Goal: Register for event/course

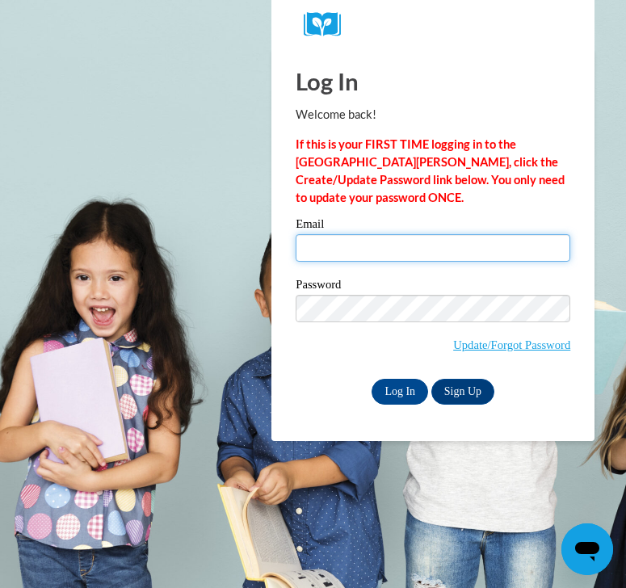
click at [387, 234] on input "Email" at bounding box center [433, 247] width 275 height 27
type input "ramurph@sunprairieschools.org"
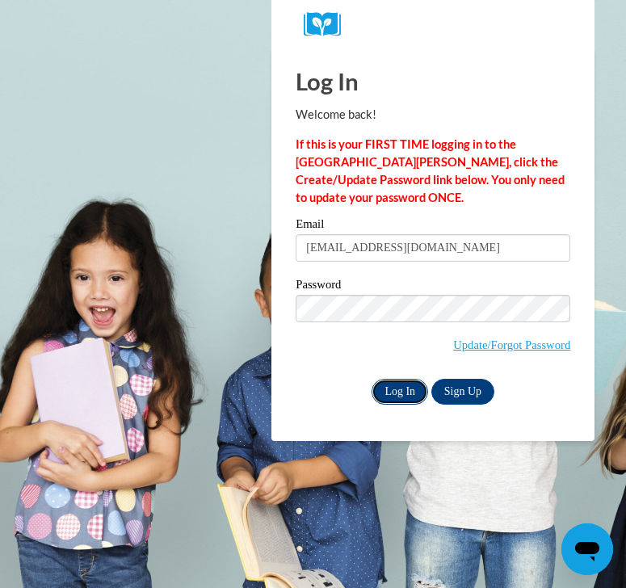
click at [390, 382] on input "Log In" at bounding box center [400, 392] width 57 height 26
click at [398, 385] on input "Log In" at bounding box center [400, 392] width 57 height 26
click at [415, 388] on input "Log In" at bounding box center [400, 392] width 57 height 26
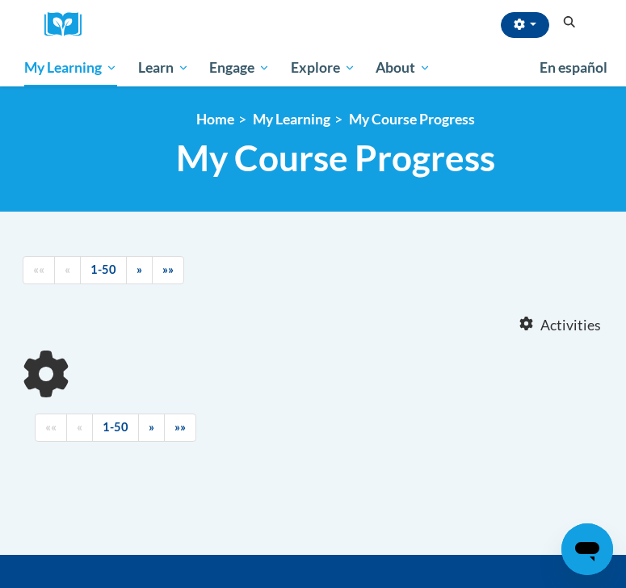
scroll to position [78, 0]
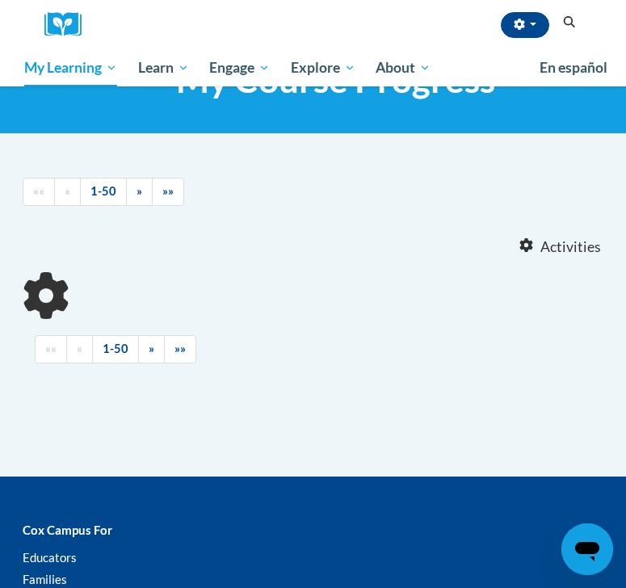
click at [564, 17] on icon "Search" at bounding box center [570, 22] width 15 height 12
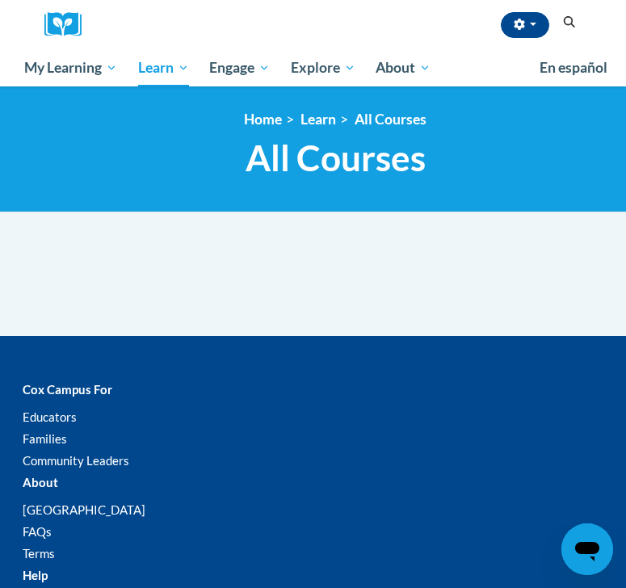
click at [565, 20] on icon "Search" at bounding box center [570, 22] width 12 height 12
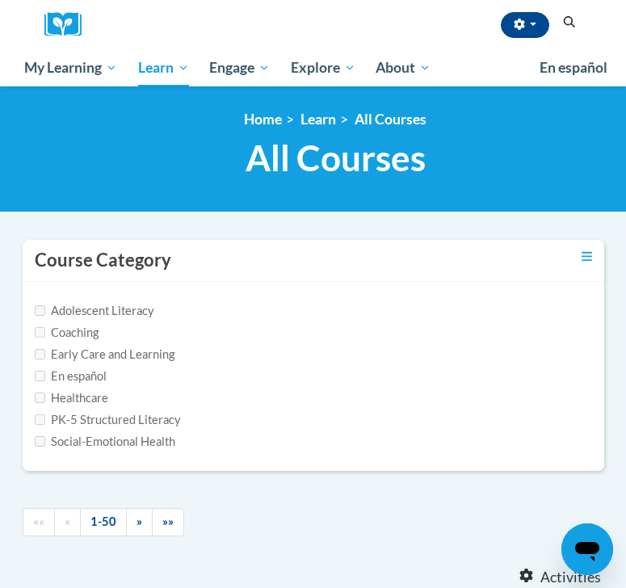
click at [565, 20] on icon "Search" at bounding box center [570, 22] width 12 height 12
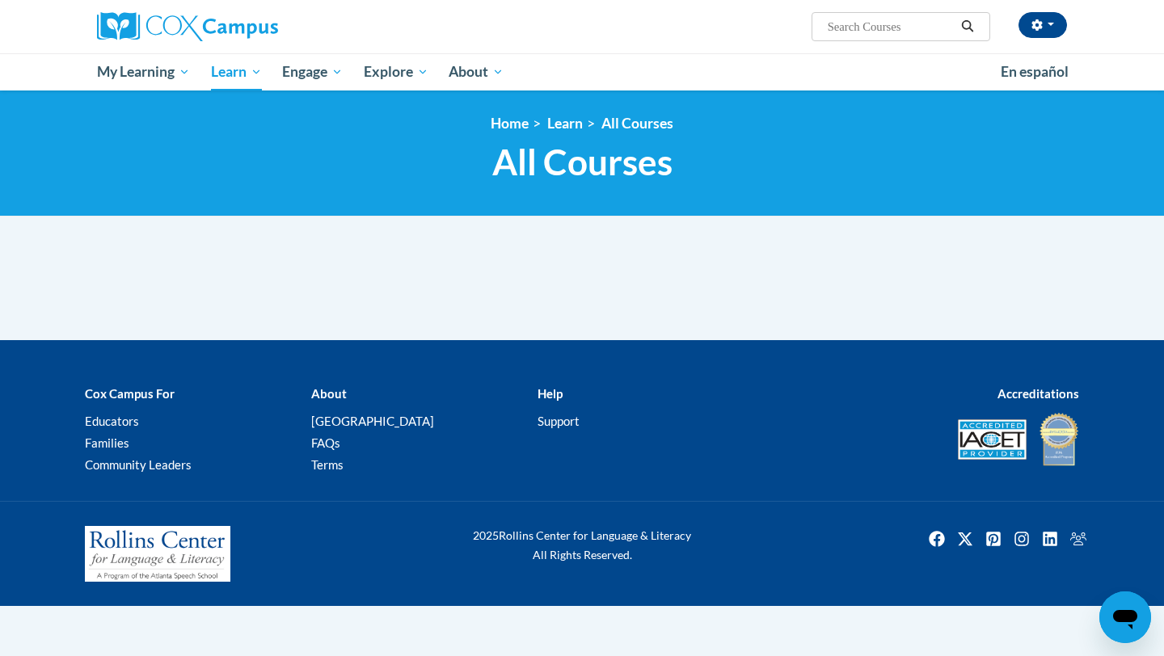
click at [872, 27] on input "Search..." at bounding box center [890, 26] width 129 height 19
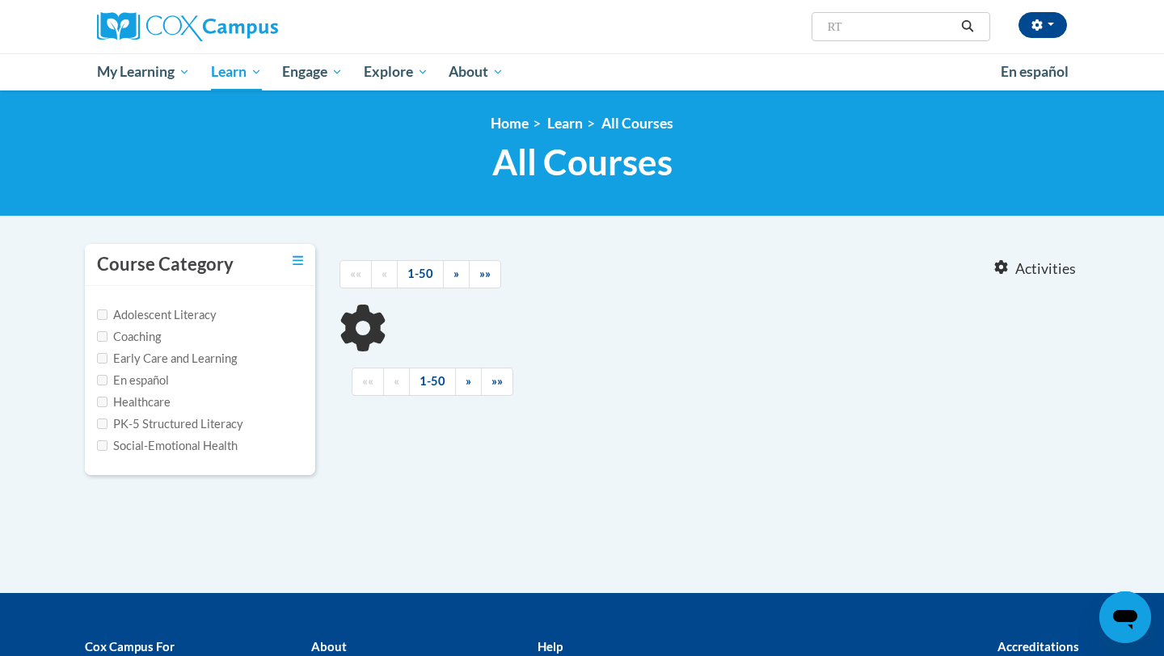
type input "RTI"
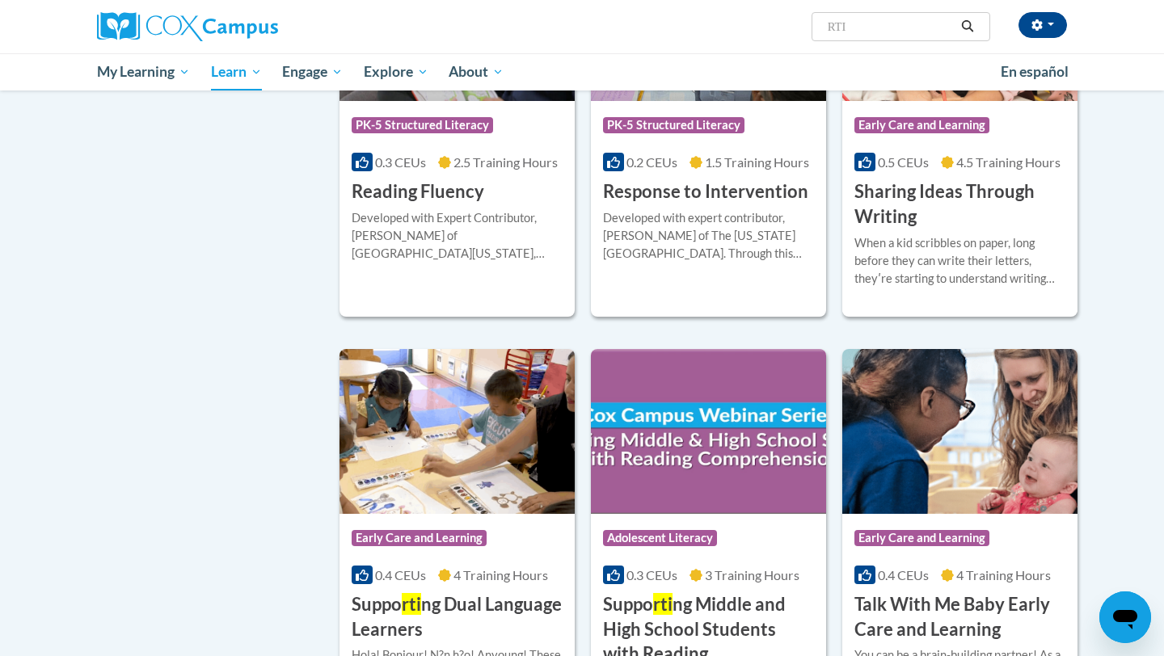
scroll to position [1093, 0]
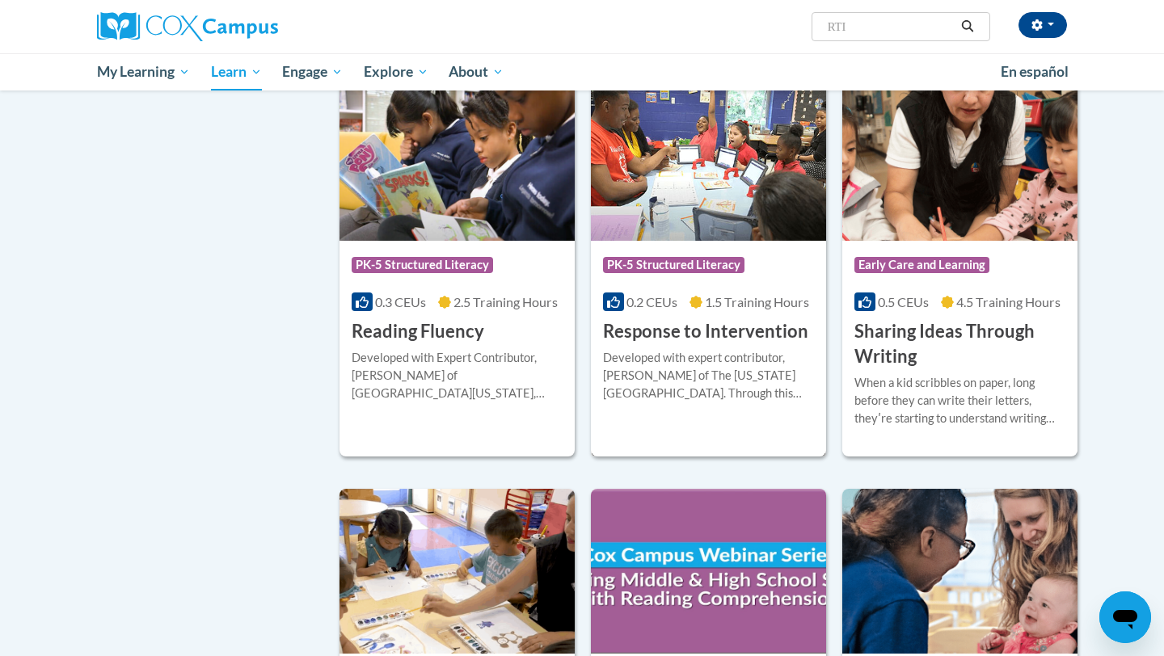
click at [742, 371] on div "Developed with expert contributor, Dr. Laura Justice of The Ohio State Universi…" at bounding box center [708, 375] width 211 height 53
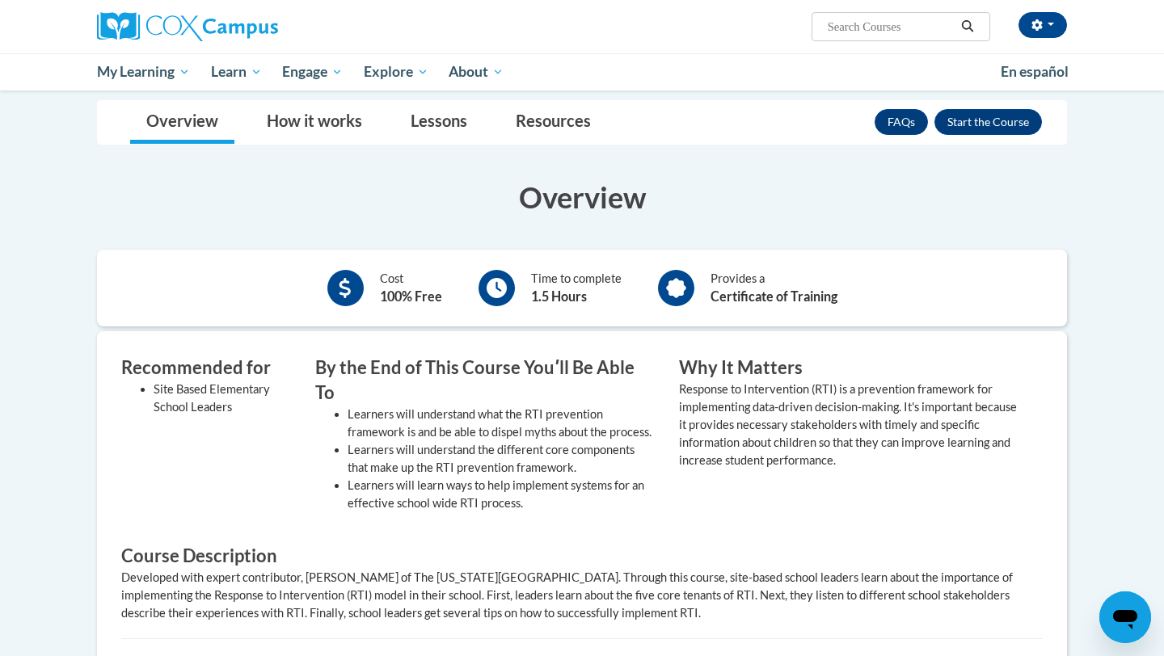
scroll to position [251, 0]
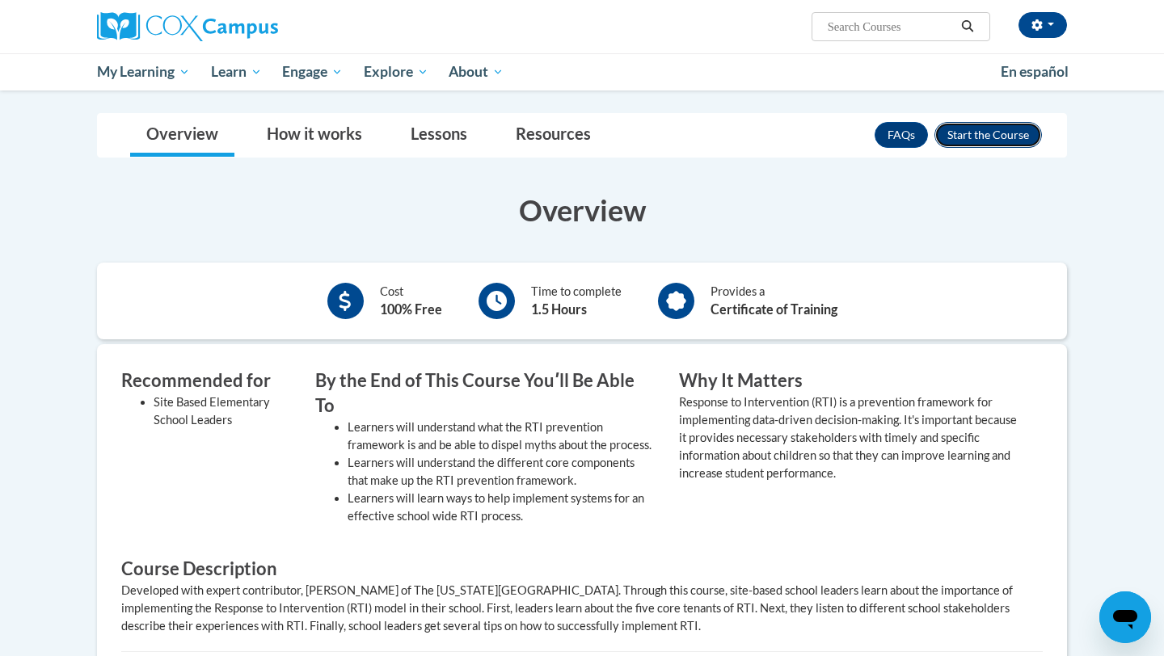
click at [976, 129] on button "Enroll" at bounding box center [987, 135] width 107 height 26
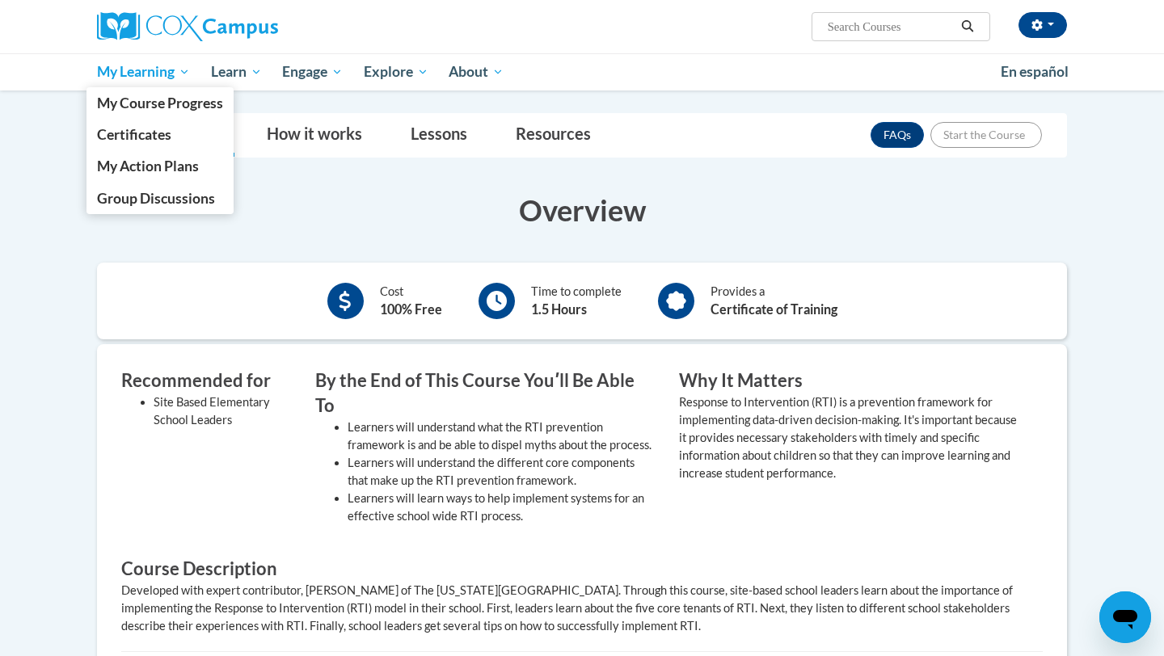
click at [40, 351] on body "Rachael Murphy (America/Chicago UTC-05:00) My Profile Inbox My Transcripts Log …" at bounding box center [582, 502] width 1164 height 1507
click at [176, 75] on span "My Learning" at bounding box center [143, 71] width 93 height 19
click at [183, 73] on span "My Learning" at bounding box center [143, 71] width 93 height 19
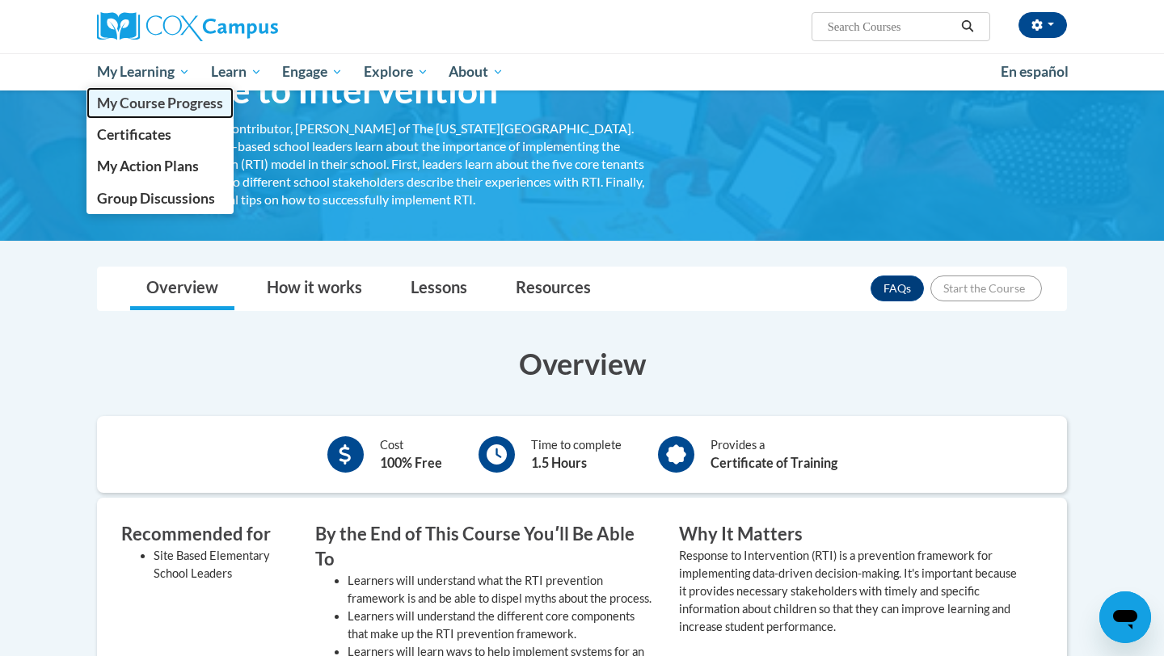
click at [162, 108] on span "My Course Progress" at bounding box center [160, 103] width 126 height 17
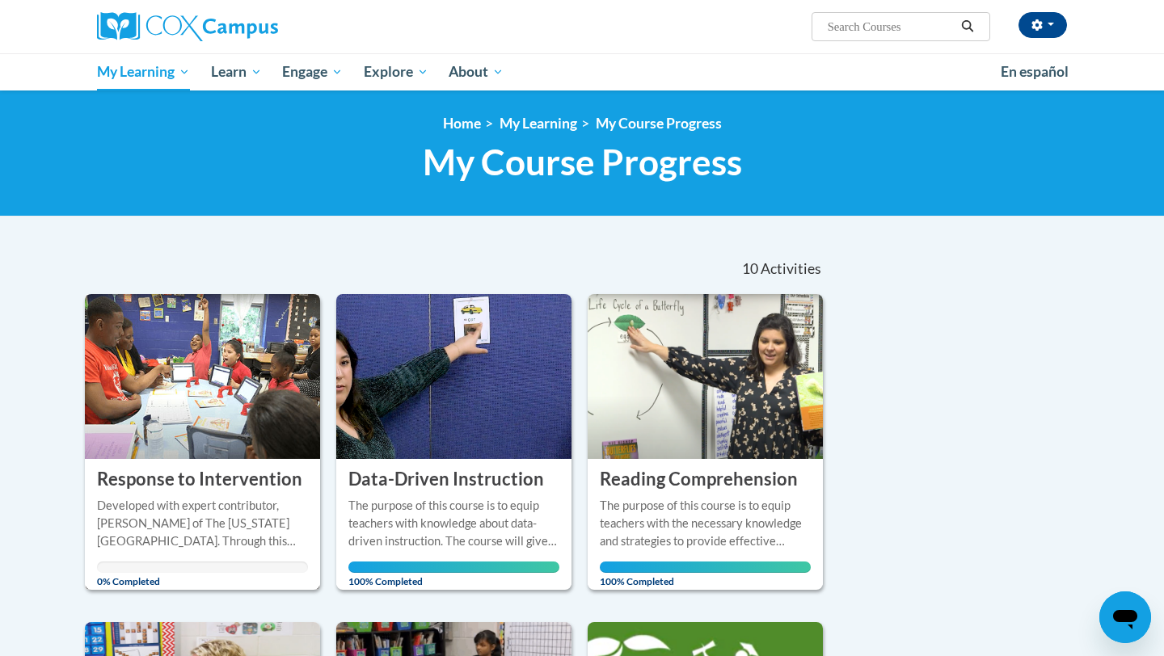
click at [224, 344] on img at bounding box center [202, 376] width 235 height 165
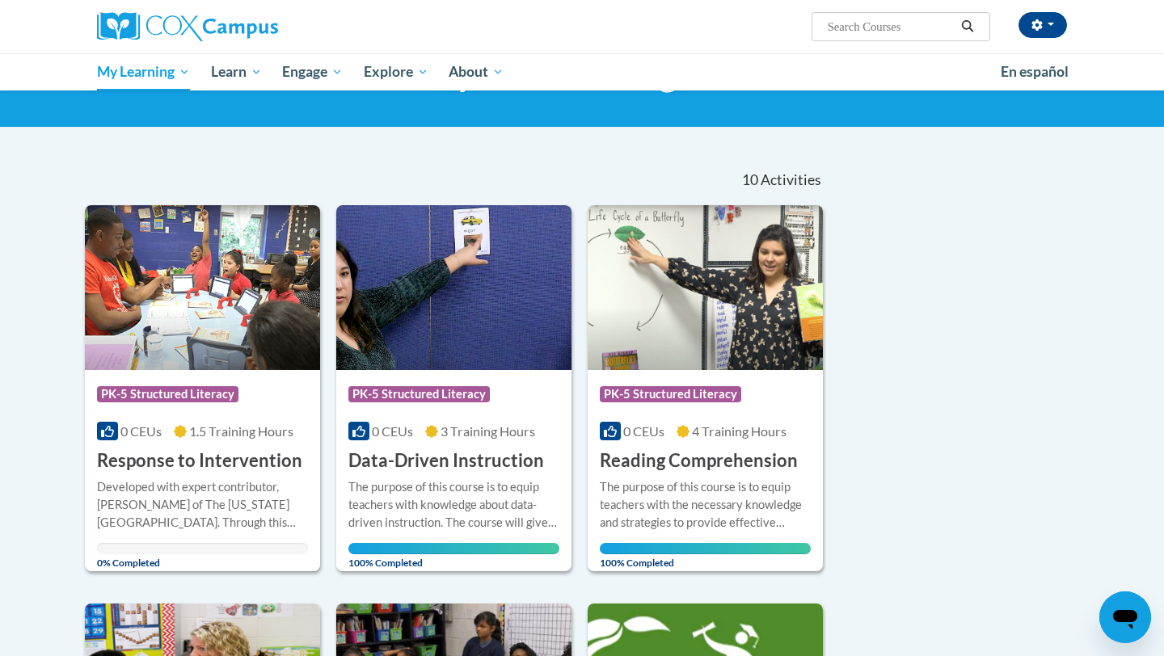
scroll to position [122, 0]
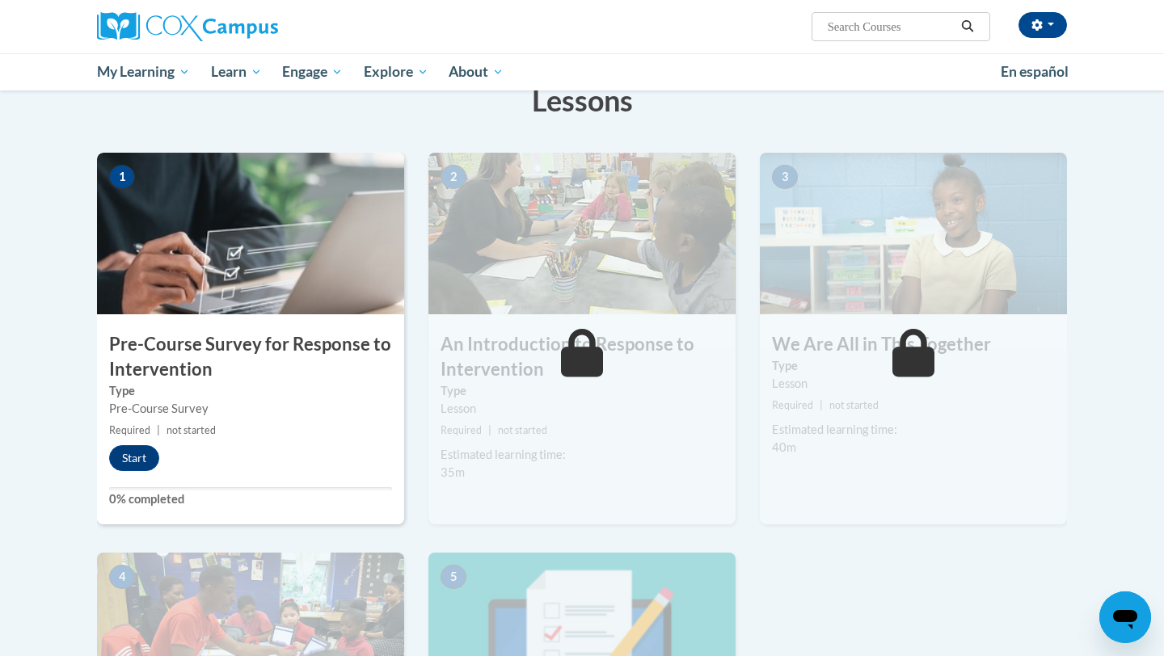
scroll to position [284, 0]
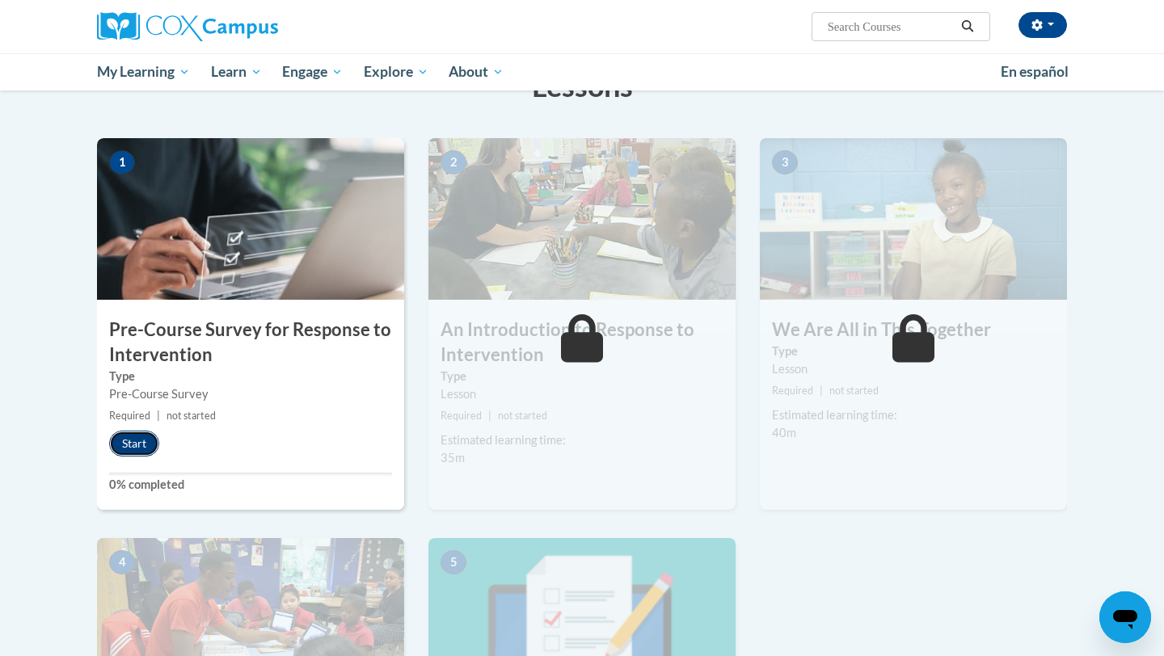
click at [133, 444] on button "Start" at bounding box center [134, 444] width 50 height 26
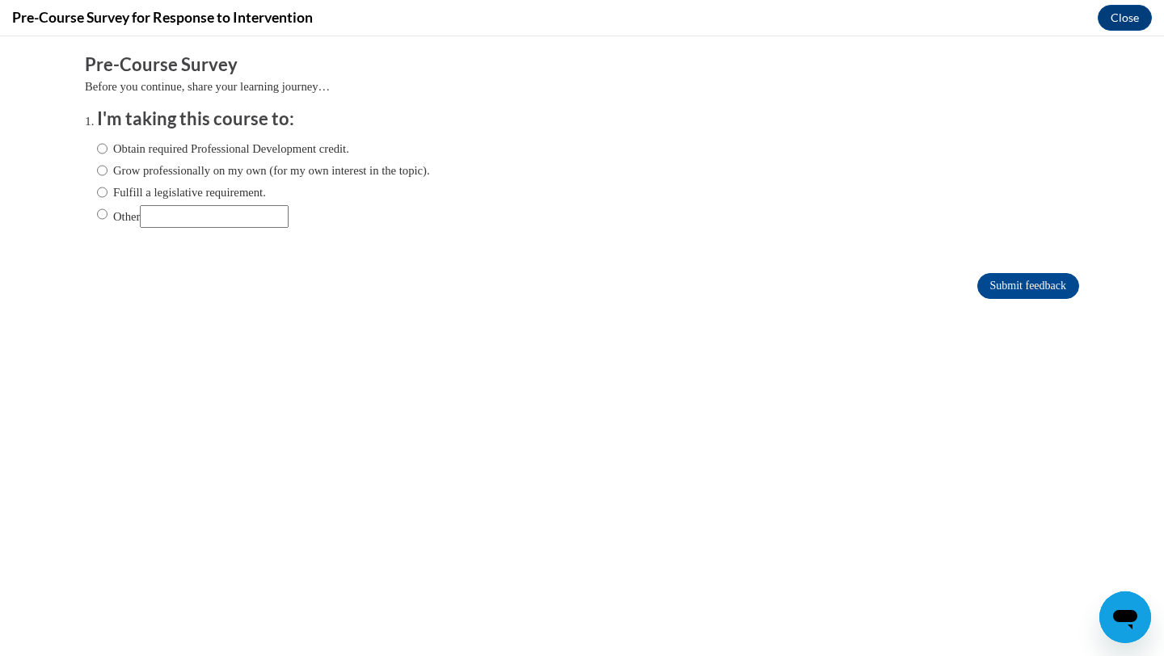
scroll to position [0, 0]
click at [189, 145] on label "Obtain required Professional Development credit." at bounding box center [223, 149] width 252 height 18
click at [107, 145] on input "Obtain required Professional Development credit." at bounding box center [102, 149] width 11 height 18
radio input "true"
click at [1060, 289] on input "Submit feedback" at bounding box center [1028, 286] width 102 height 26
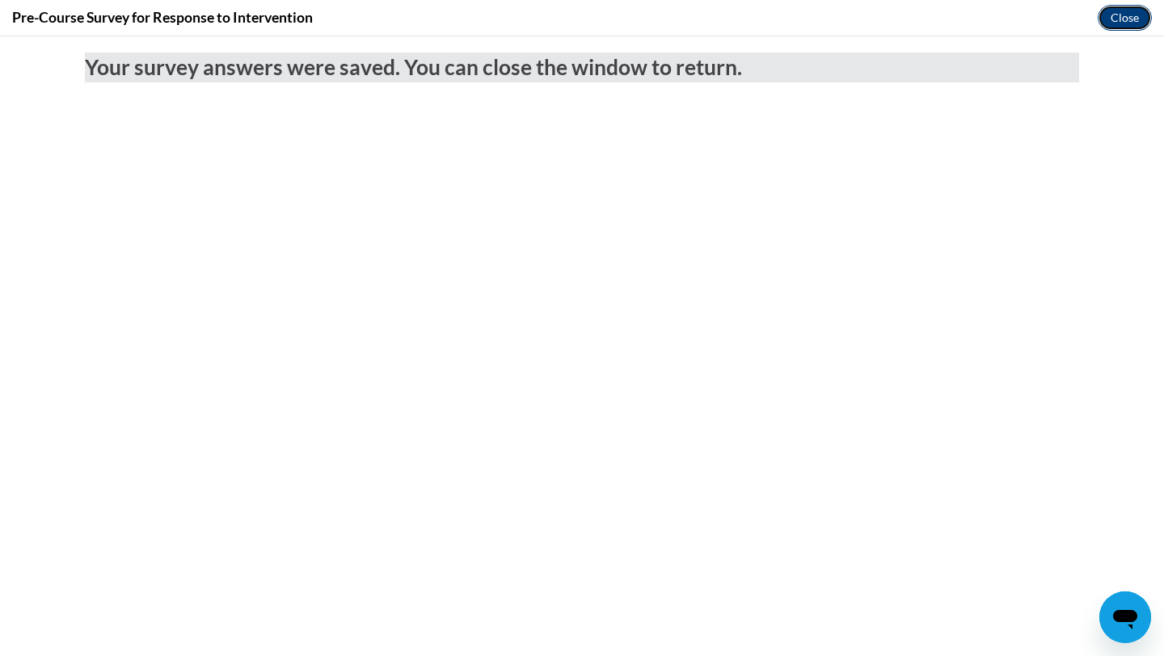
click at [1141, 6] on button "Close" at bounding box center [1125, 18] width 54 height 26
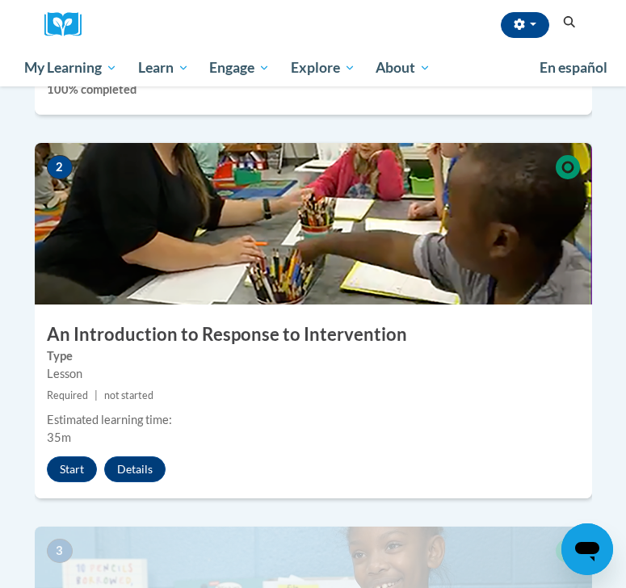
scroll to position [744, 0]
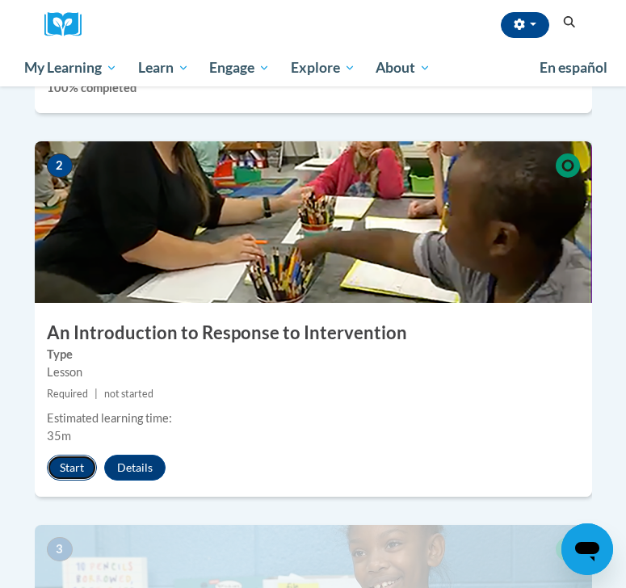
click at [78, 455] on button "Start" at bounding box center [72, 468] width 50 height 26
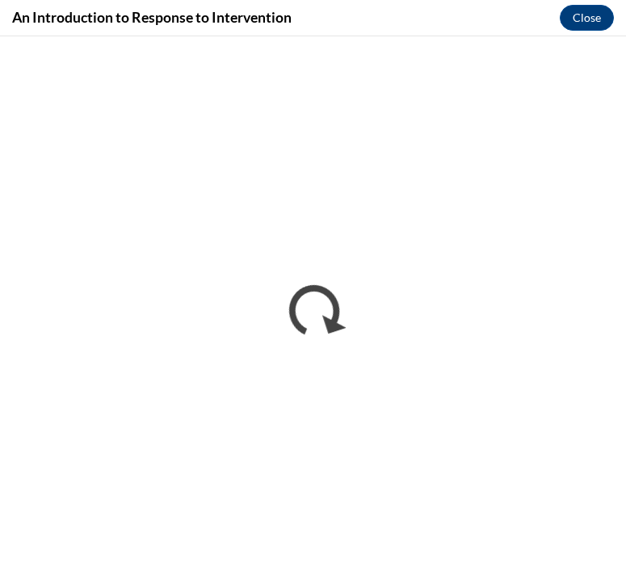
scroll to position [0, 0]
